Goal: Navigation & Orientation: Find specific page/section

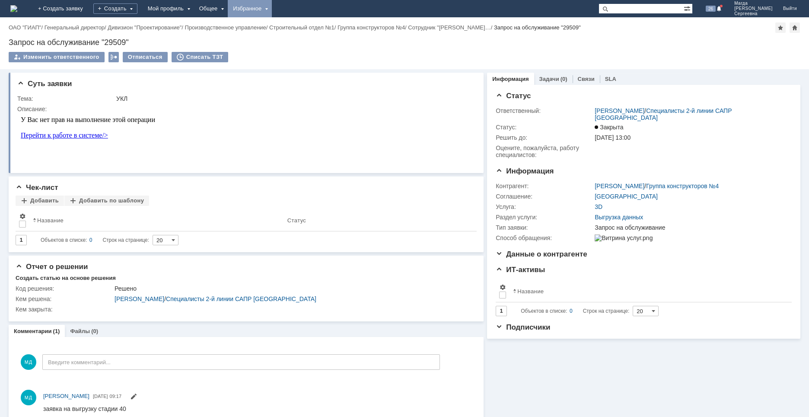
click at [272, 5] on div "Избранное" at bounding box center [250, 8] width 44 height 17
click at [295, 28] on link "Команда "Специалисты 2-й линии САПР [GEOGRAPHIC_DATA]"/Активности" at bounding box center [263, 40] width 66 height 38
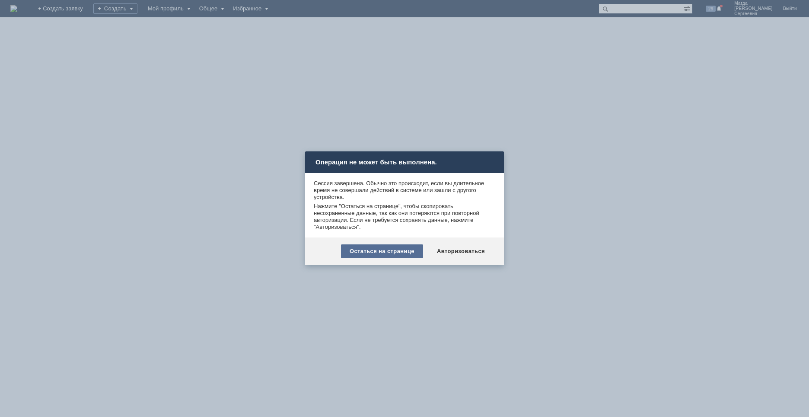
click at [384, 251] on div "Остаться на странице" at bounding box center [382, 251] width 82 height 14
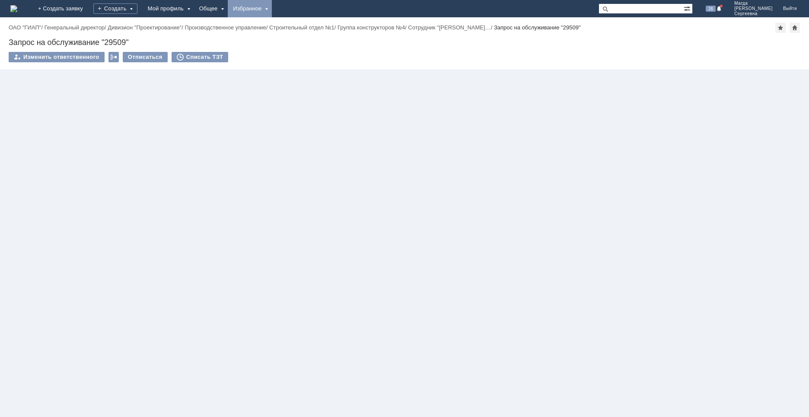
click at [272, 11] on div "Избранное" at bounding box center [250, 8] width 44 height 17
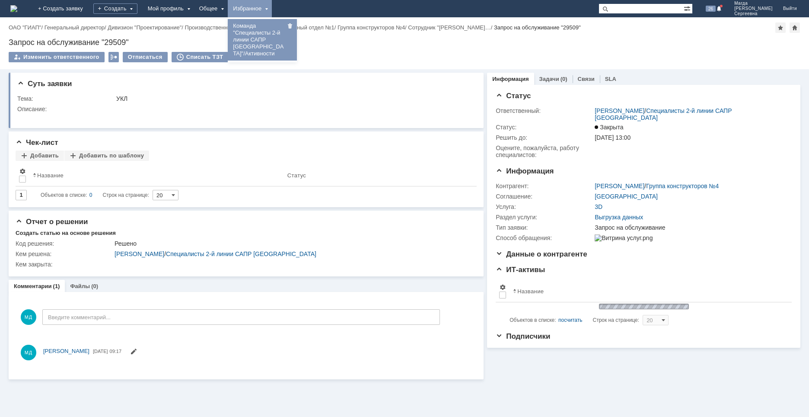
click at [290, 31] on link "Команда "Специалисты 2-й линии САПР [GEOGRAPHIC_DATA]"/Активности" at bounding box center [263, 40] width 66 height 38
